Goal: Task Accomplishment & Management: Manage account settings

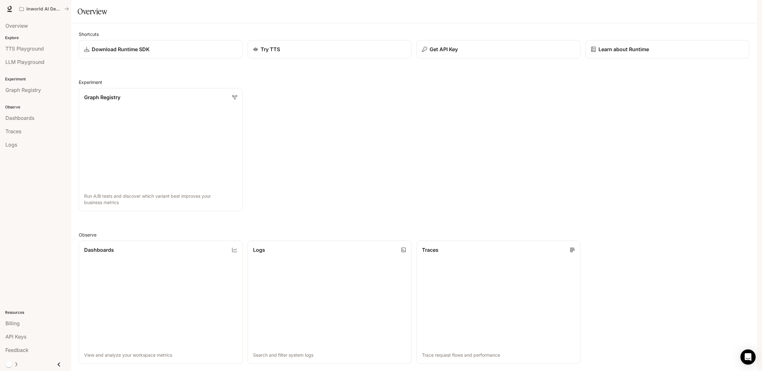
click at [713, 9] on span "Documentation" at bounding box center [718, 9] width 31 height 8
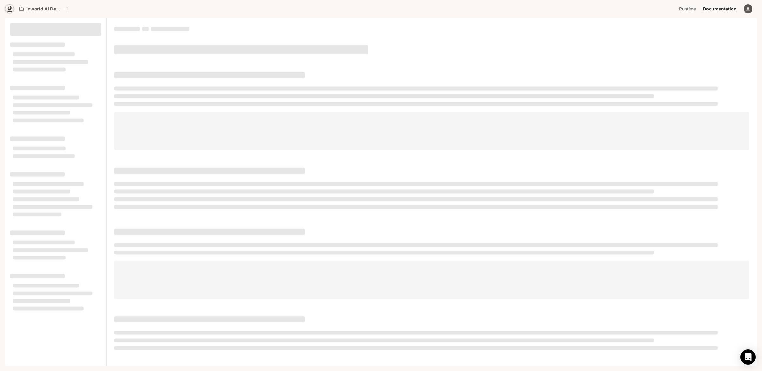
click at [13, 11] on link at bounding box center [9, 8] width 9 height 9
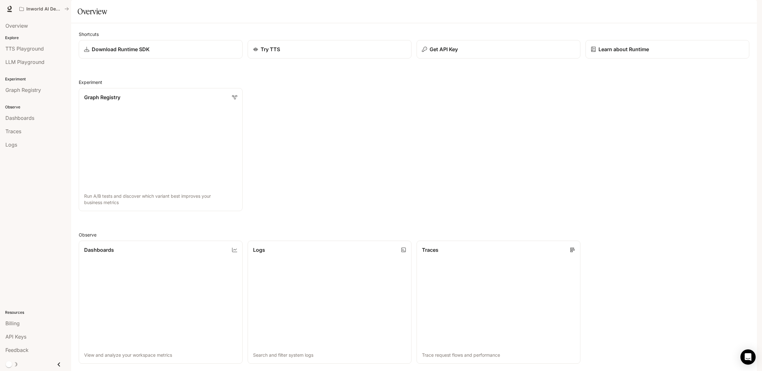
click at [749, 8] on icon "button" at bounding box center [748, 8] width 5 height 5
click at [684, 49] on span "Billing" at bounding box center [708, 47] width 82 height 6
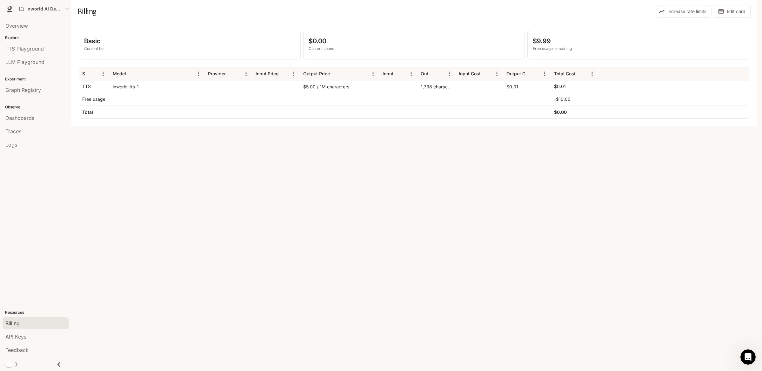
click at [748, 8] on icon "button" at bounding box center [748, 8] width 3 height 3
click at [416, 185] on div at bounding box center [381, 185] width 762 height 371
click at [514, 126] on div "Basic Current tier $0.00 Current spend $9.99 Free usage remaining Service Model…" at bounding box center [414, 74] width 686 height 103
click at [29, 351] on span "Feedback" at bounding box center [16, 350] width 23 height 8
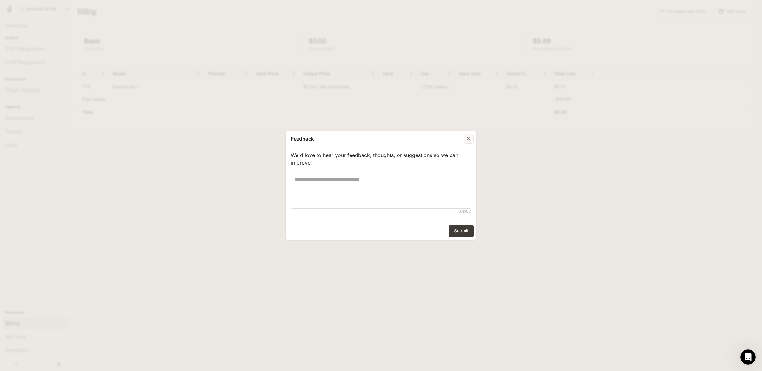
click at [465, 139] on div "button" at bounding box center [469, 138] width 10 height 10
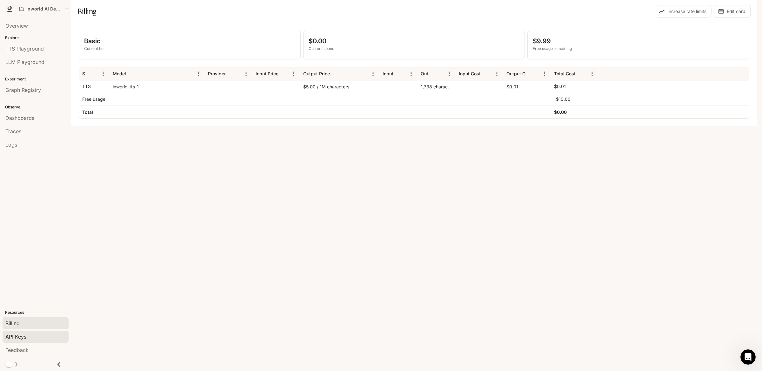
click at [33, 335] on div "API Keys" at bounding box center [35, 337] width 60 height 8
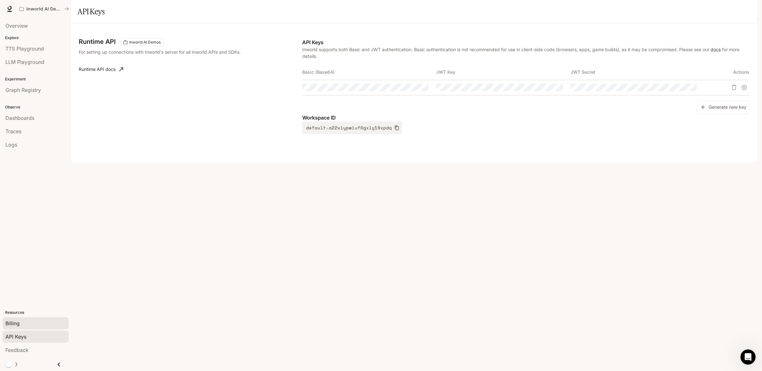
click at [35, 323] on div "Billing" at bounding box center [35, 323] width 60 height 8
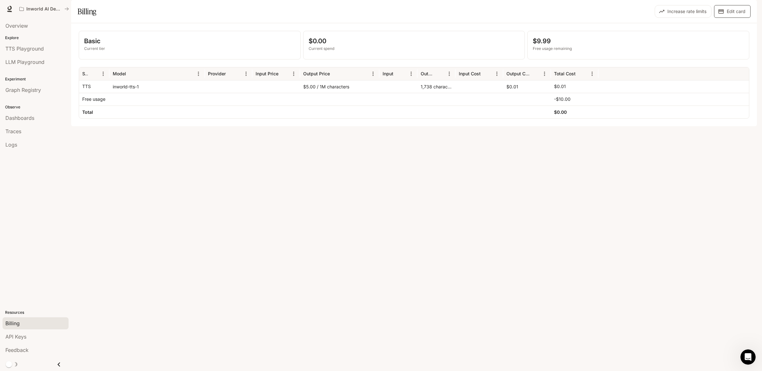
click at [729, 18] on button "Edit card" at bounding box center [732, 11] width 37 height 13
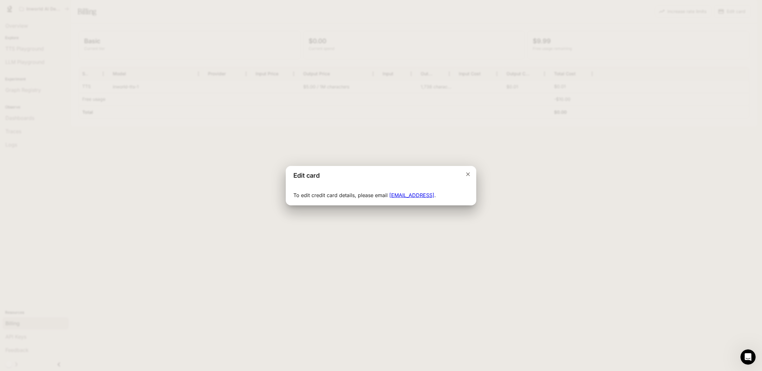
click at [466, 173] on icon "Close dialog" at bounding box center [468, 174] width 6 height 6
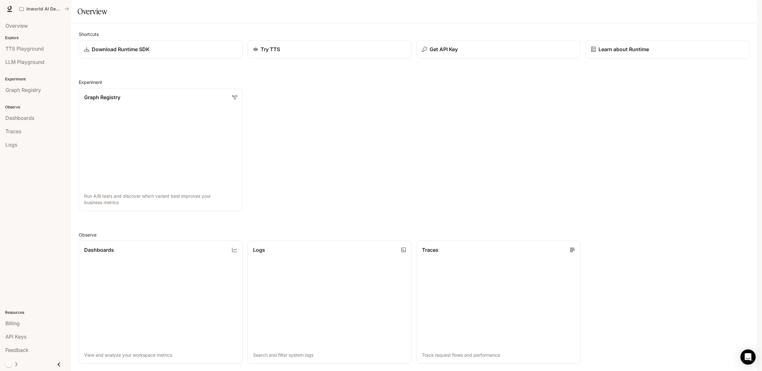
click at [749, 12] on div "button" at bounding box center [748, 8] width 9 height 9
click at [684, 49] on span "Billing" at bounding box center [708, 47] width 82 height 6
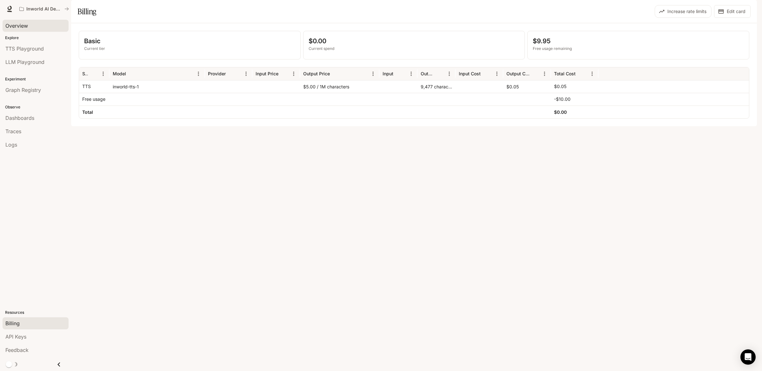
click at [39, 25] on div "Overview" at bounding box center [35, 26] width 60 height 8
